Goal: Task Accomplishment & Management: Manage account settings

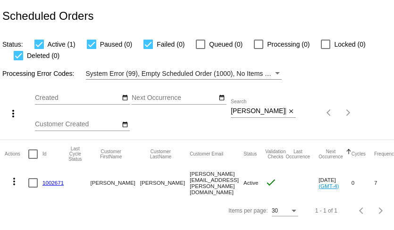
click at [257, 112] on input "tillotson.erin@gmail.com" at bounding box center [258, 112] width 55 height 8
paste input "lovealiveforlife"
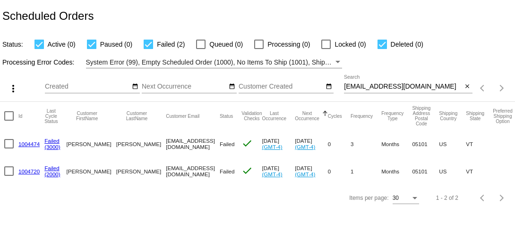
scroll to position [0, 21]
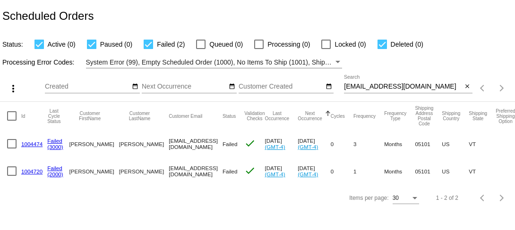
click at [368, 89] on input "lovealiveforlife@gmail.com" at bounding box center [403, 87] width 118 height 8
paste input "csweeney536"
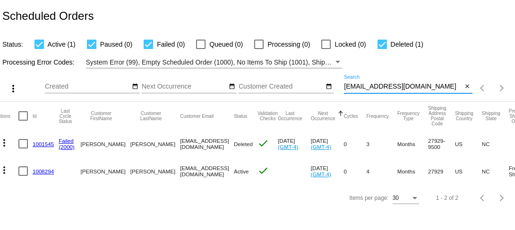
scroll to position [0, 0]
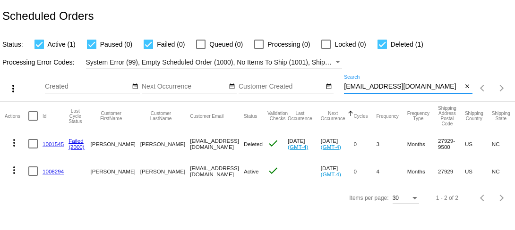
type input "csweeney536@gmail.com"
click at [58, 171] on link "1008294" at bounding box center [52, 172] width 21 height 6
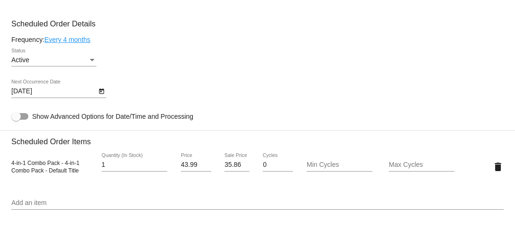
scroll to position [440, 0]
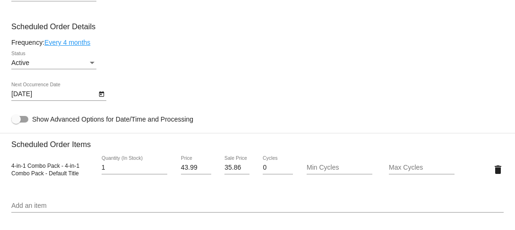
click at [77, 46] on link "Every 4 months" at bounding box center [67, 43] width 46 height 8
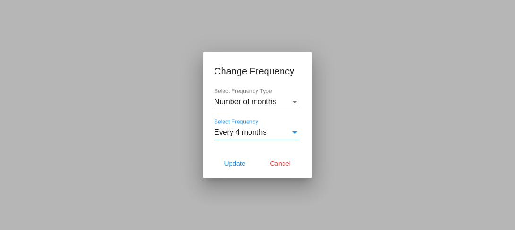
click at [263, 129] on span "Every 4 months" at bounding box center [240, 132] width 52 height 8
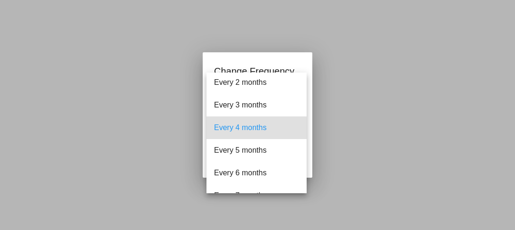
scroll to position [17, 0]
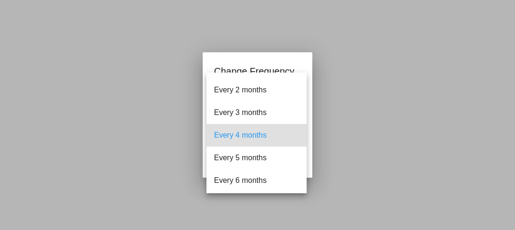
click at [345, 109] on div at bounding box center [257, 115] width 515 height 230
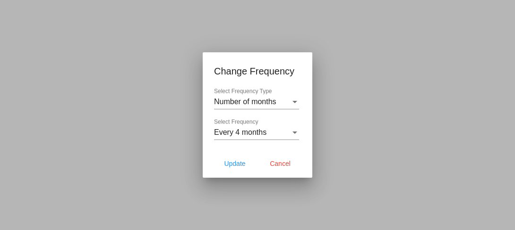
click at [288, 105] on div "Number of months" at bounding box center [252, 102] width 76 height 8
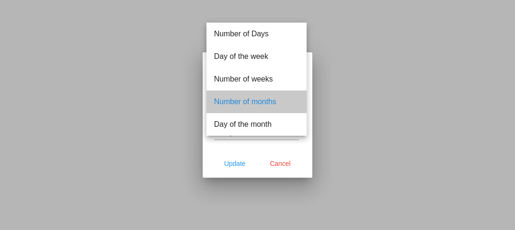
click at [273, 104] on span "Number of months" at bounding box center [256, 102] width 85 height 23
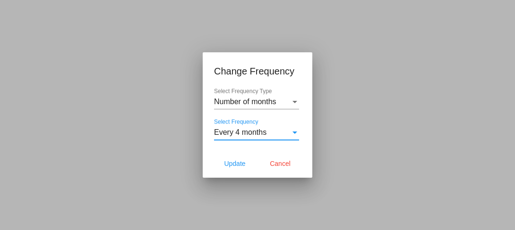
click at [295, 135] on div "Select Frequency" at bounding box center [294, 132] width 8 height 8
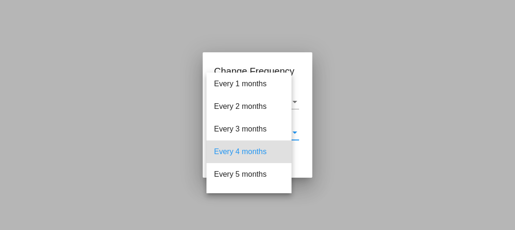
scroll to position [19, 0]
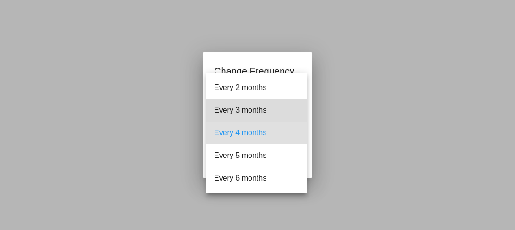
click at [277, 112] on span "Every 3 months" at bounding box center [256, 110] width 85 height 23
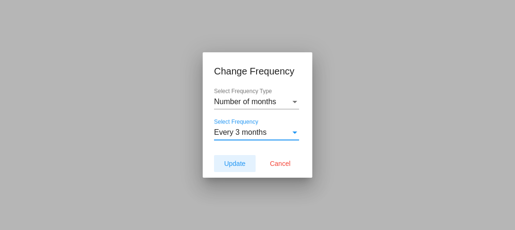
click at [241, 166] on span "Update" at bounding box center [234, 164] width 21 height 8
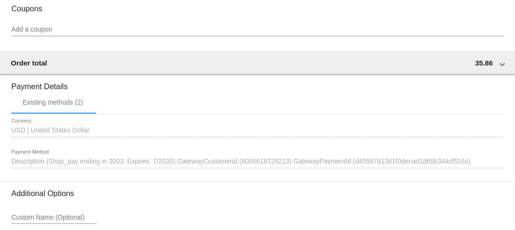
scroll to position [857, 0]
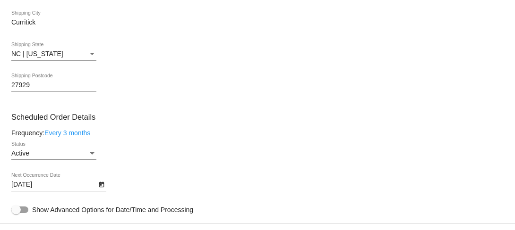
scroll to position [358, 0]
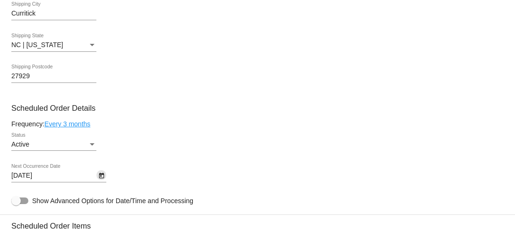
click at [101, 182] on icon "Open calendar" at bounding box center [101, 175] width 7 height 11
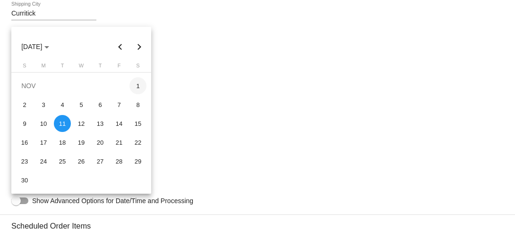
click at [136, 90] on div "1" at bounding box center [137, 85] width 17 height 17
type input "11/1/2025"
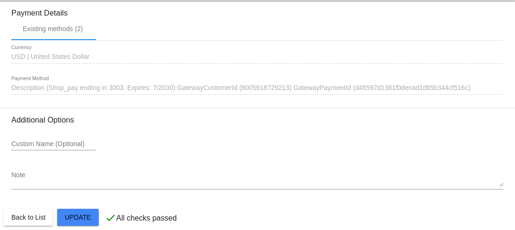
scroll to position [857, 0]
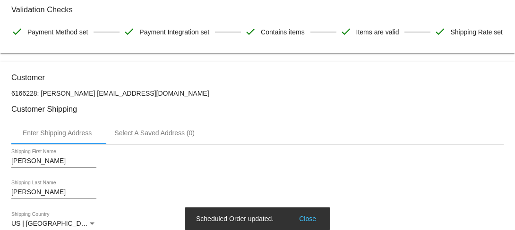
scroll to position [0, 0]
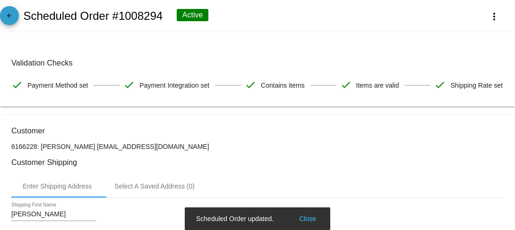
click at [8, 20] on mat-icon "arrow_back" at bounding box center [9, 17] width 11 height 11
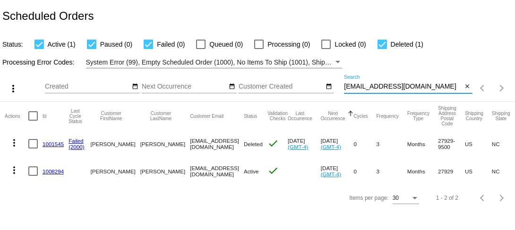
click at [365, 88] on input "csweeney536@gmail.com" at bounding box center [403, 87] width 118 height 8
paste input "[EMAIL_ADDRESS][DOMAIN_NAME]"
type input "[EMAIL_ADDRESS][DOMAIN_NAME]"
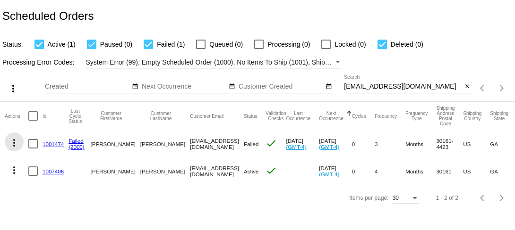
click at [13, 144] on mat-icon "more_vert" at bounding box center [13, 142] width 11 height 11
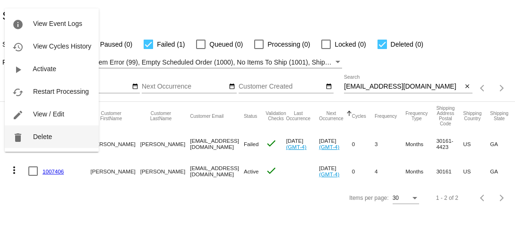
click at [49, 144] on button "delete Delete" at bounding box center [52, 137] width 94 height 23
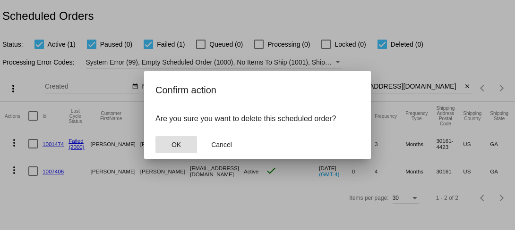
click at [175, 143] on span "OK" at bounding box center [175, 145] width 9 height 8
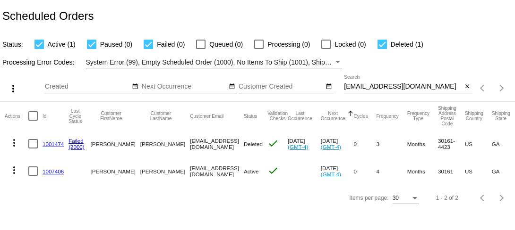
click at [56, 146] on link "1001474" at bounding box center [52, 144] width 21 height 6
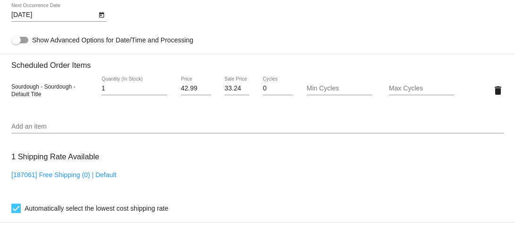
scroll to position [625, 0]
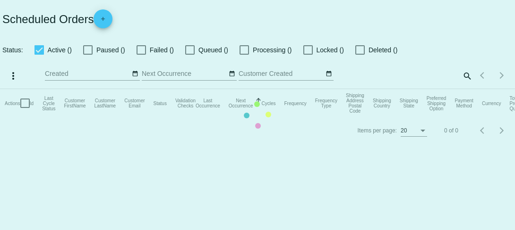
checkbox input "true"
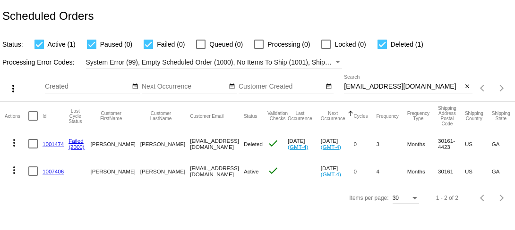
click at [52, 170] on link "1007406" at bounding box center [52, 172] width 21 height 6
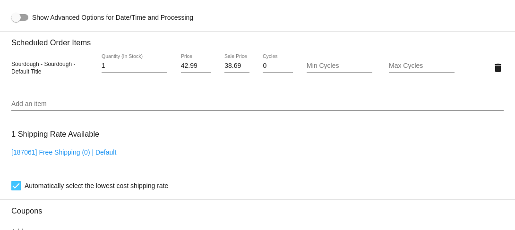
scroll to position [553, 0]
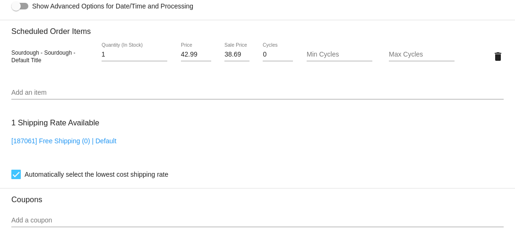
click at [113, 97] on input "Add an item" at bounding box center [257, 93] width 492 height 8
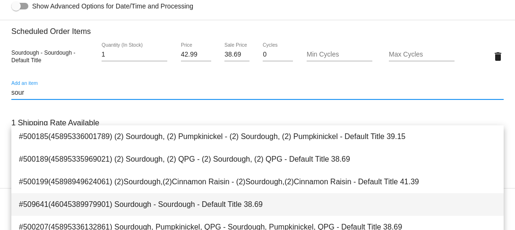
type input "sour"
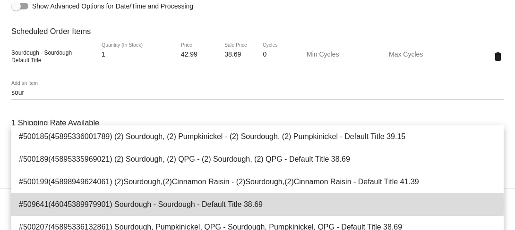
click at [144, 205] on span "#509641(46045389979901) Sourdough - Sourdough - Default Title 38.69" at bounding box center [257, 205] width 477 height 23
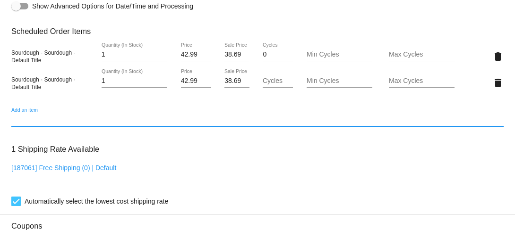
click at [229, 85] on input "38.69" at bounding box center [236, 81] width 25 height 8
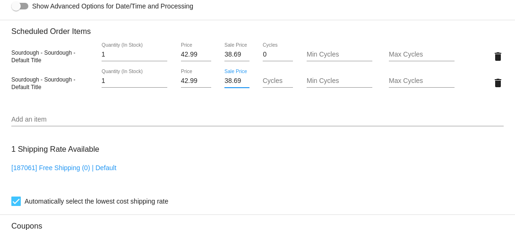
click at [229, 85] on input "38.69" at bounding box center [236, 81] width 25 height 8
type input "33.24"
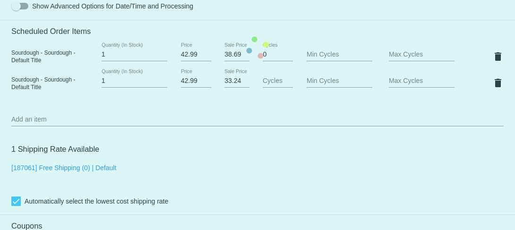
click at [232, 137] on mat-card "Customer 6139727: [PERSON_NAME] [EMAIL_ADDRESS][DOMAIN_NAME] Customer Shipping …" at bounding box center [257, 47] width 515 height 971
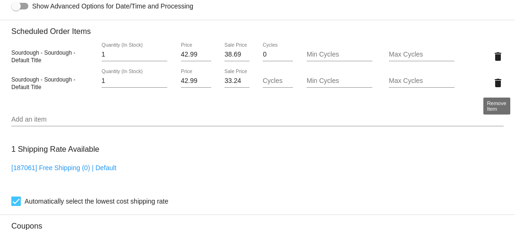
click at [394, 62] on mat-icon "delete" at bounding box center [497, 56] width 11 height 11
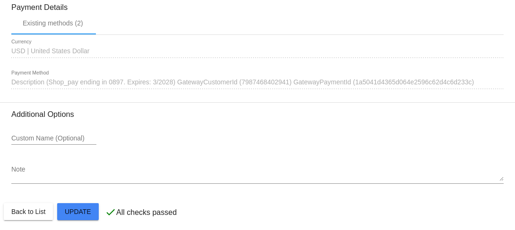
scroll to position [857, 0]
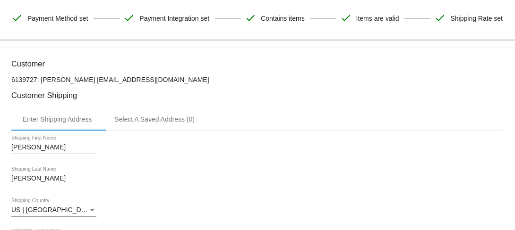
scroll to position [100, 0]
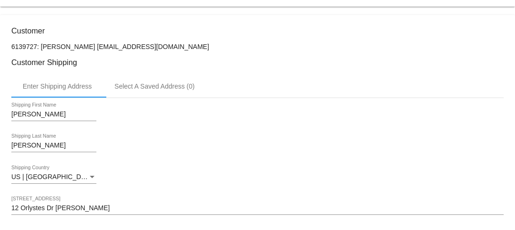
drag, startPoint x: 93, startPoint y: 70, endPoint x: 202, endPoint y: 70, distance: 108.1
click at [202, 51] on p "6139727: [PERSON_NAME] [EMAIL_ADDRESS][DOMAIN_NAME]" at bounding box center [257, 47] width 492 height 8
copy p "[EMAIL_ADDRESS][DOMAIN_NAME]"
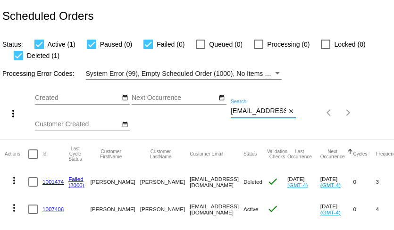
click at [271, 114] on input "[EMAIL_ADDRESS][DOMAIN_NAME]" at bounding box center [258, 112] width 55 height 8
paste input "[PERSON_NAME][EMAIL_ADDRESS][DOMAIN_NAME]"
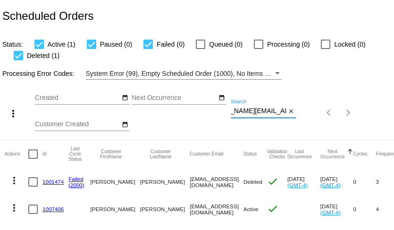
type input "[PERSON_NAME][EMAIL_ADDRESS][DOMAIN_NAME]"
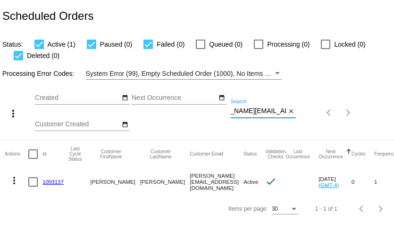
click at [57, 182] on link "1003137" at bounding box center [52, 182] width 21 height 6
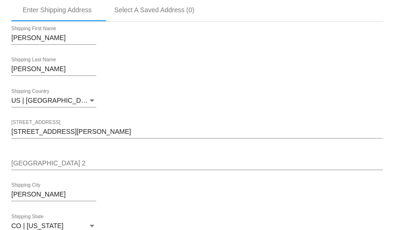
scroll to position [216, 0]
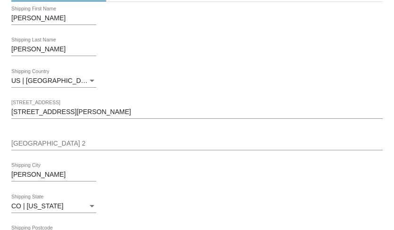
click at [97, 114] on input "[STREET_ADDRESS][PERSON_NAME]" at bounding box center [197, 113] width 372 height 8
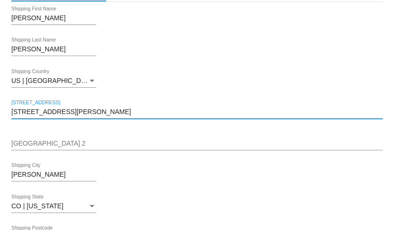
click at [97, 114] on input "[STREET_ADDRESS][PERSON_NAME]" at bounding box center [197, 113] width 372 height 8
click at [97, 114] on input "417 Graefe Ave" at bounding box center [197, 113] width 372 height 8
paste input ".Ault, CO 80610"
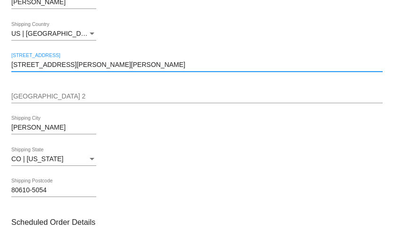
scroll to position [264, 0]
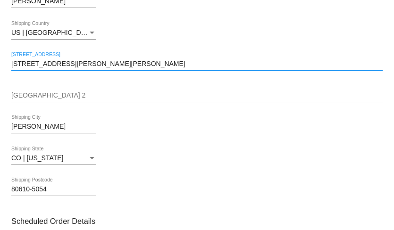
drag, startPoint x: 60, startPoint y: 66, endPoint x: 105, endPoint y: 67, distance: 44.9
click at [104, 67] on input "417 Graefe Ave.Ault, CO 80610" at bounding box center [197, 64] width 372 height 8
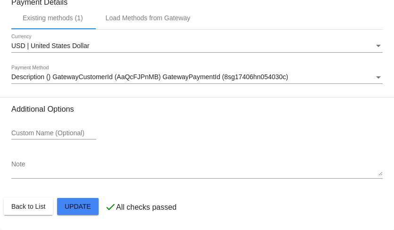
scroll to position [857, 0]
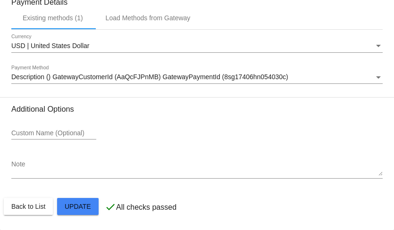
type input "417 Graefe Ave."
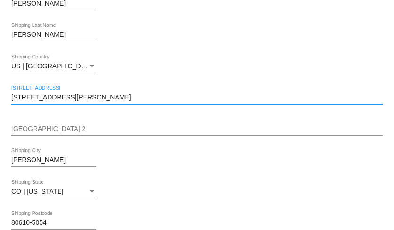
scroll to position [0, 0]
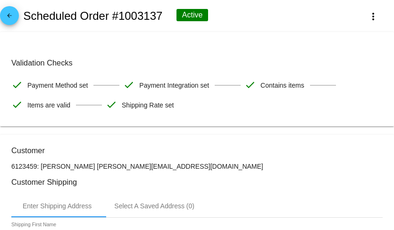
click at [9, 18] on mat-icon "arrow_back" at bounding box center [9, 17] width 11 height 11
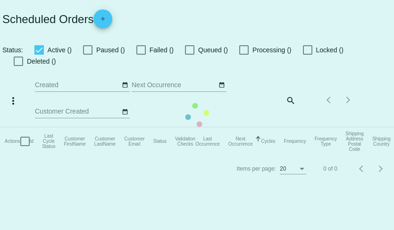
checkbox input "true"
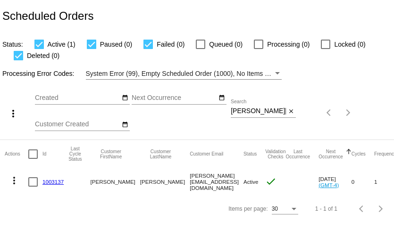
click at [275, 110] on input "carol.hawkins09@yahoo.com" at bounding box center [258, 112] width 55 height 8
paste input "340116"
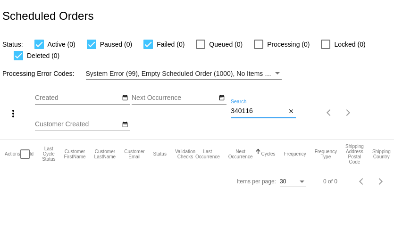
click at [273, 111] on input "340116" at bounding box center [258, 112] width 55 height 8
paste input "lindacrh@protonmail.com"
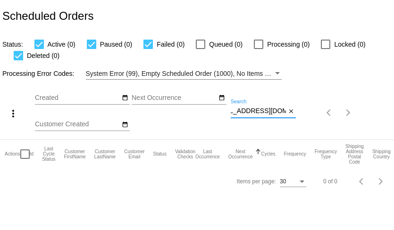
type input "lindacrh@protonmail.com"
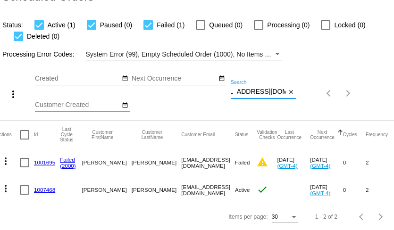
scroll to position [0, 0]
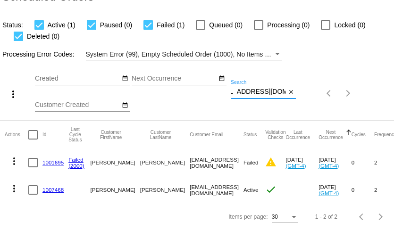
click at [16, 159] on mat-icon "more_vert" at bounding box center [13, 161] width 11 height 11
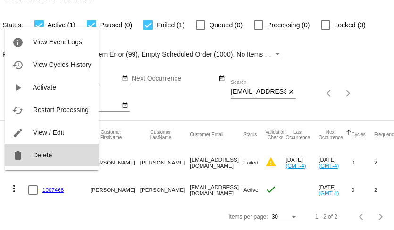
click at [35, 158] on span "Delete" at bounding box center [42, 156] width 19 height 8
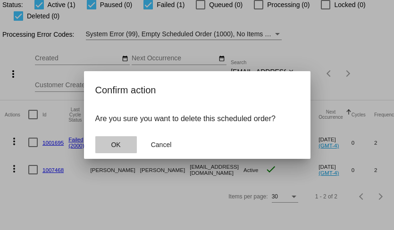
click at [119, 151] on button "OK" at bounding box center [116, 144] width 42 height 17
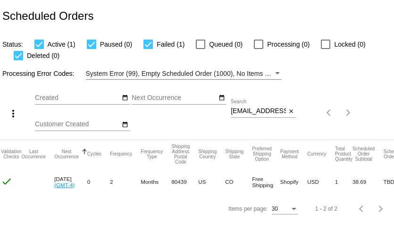
scroll to position [0, 273]
